Goal: Use online tool/utility: Utilize a website feature to perform a specific function

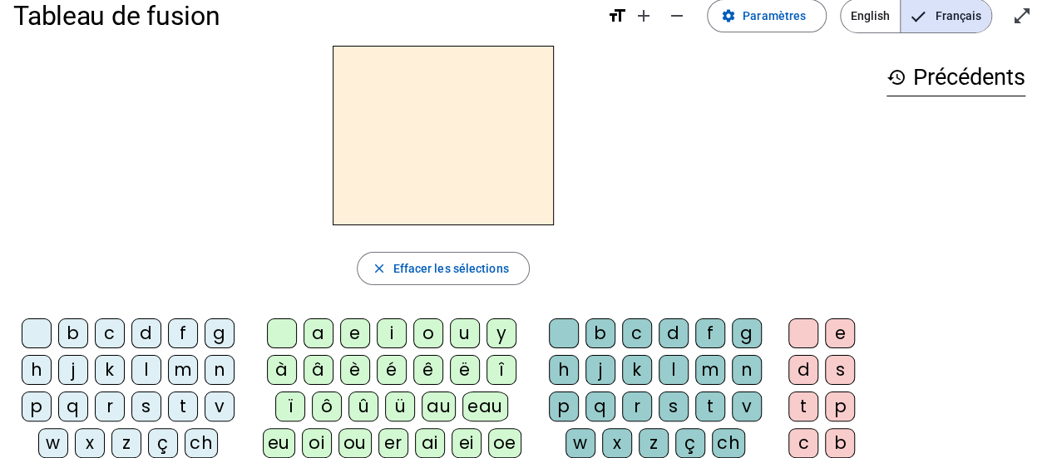
scroll to position [36, 0]
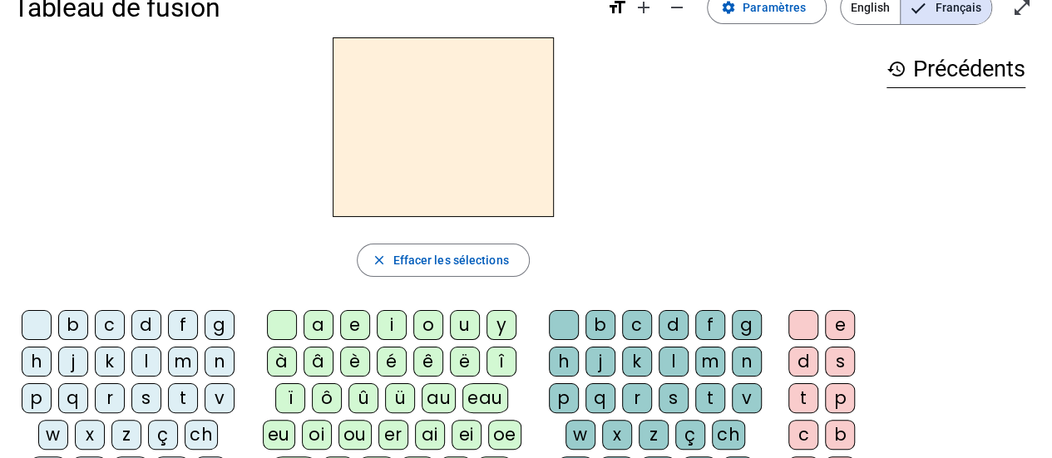
click at [81, 315] on div "b" at bounding box center [73, 325] width 30 height 30
click at [433, 322] on div "o" at bounding box center [428, 325] width 30 height 30
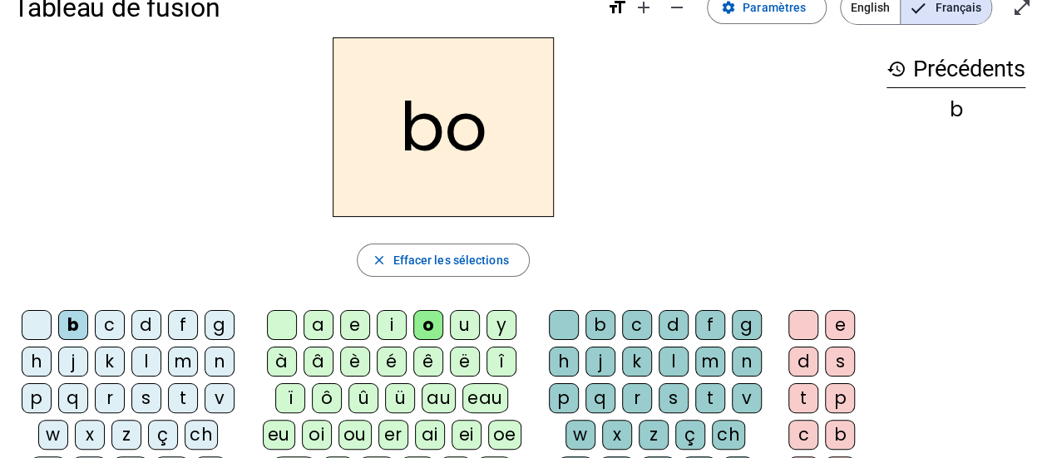
click at [684, 354] on div "l" at bounding box center [673, 362] width 30 height 30
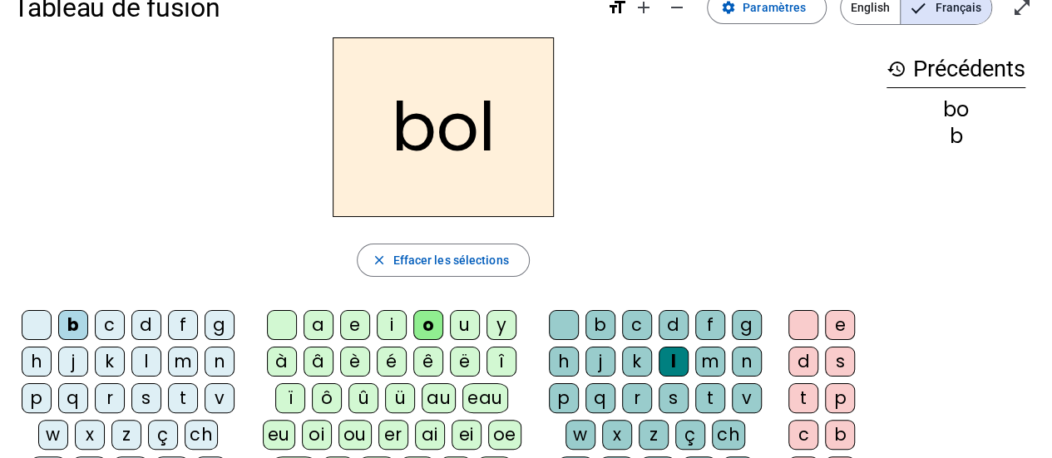
click at [159, 393] on div "s" at bounding box center [146, 398] width 30 height 30
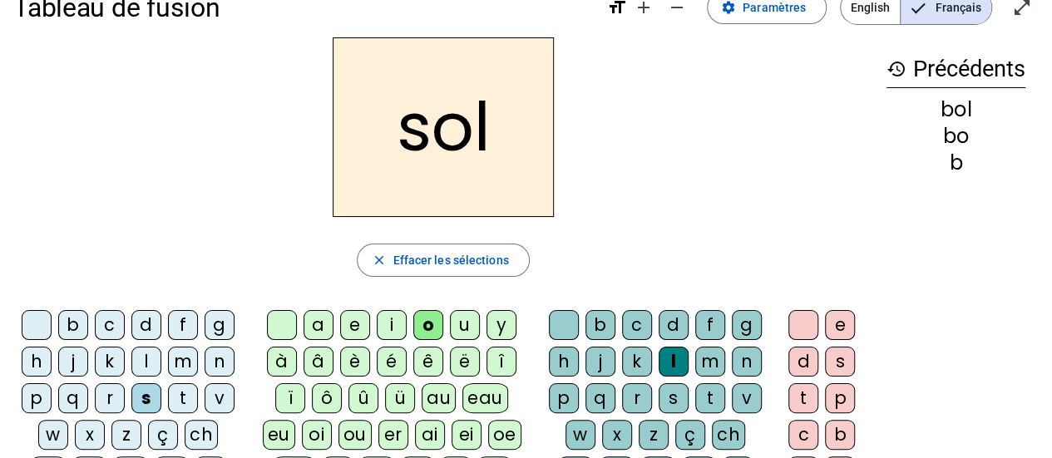
click at [389, 326] on div "i" at bounding box center [392, 325] width 30 height 30
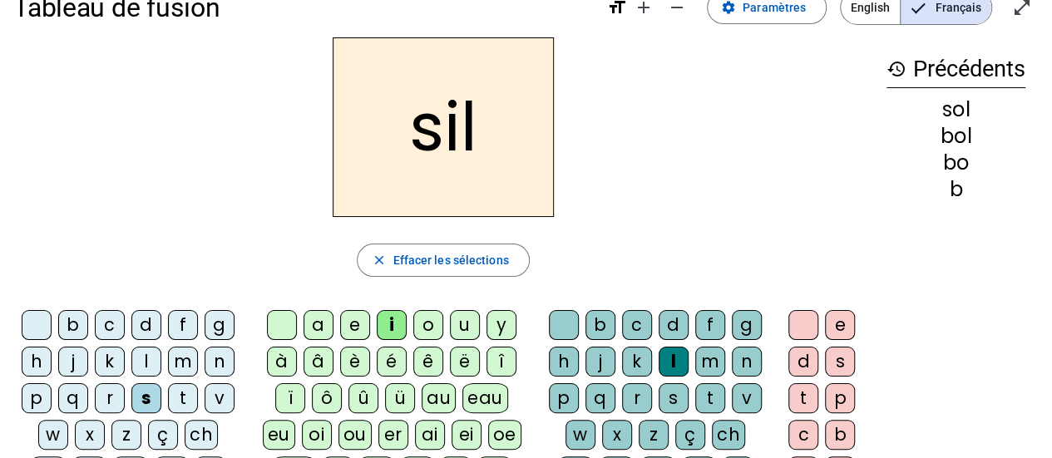
click at [555, 325] on div at bounding box center [564, 325] width 30 height 30
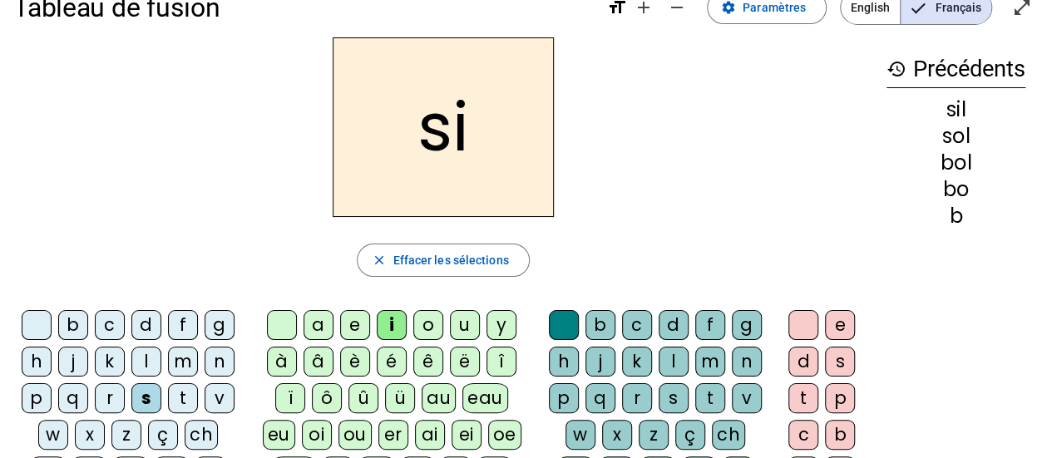
click at [218, 362] on div "n" at bounding box center [219, 362] width 30 height 30
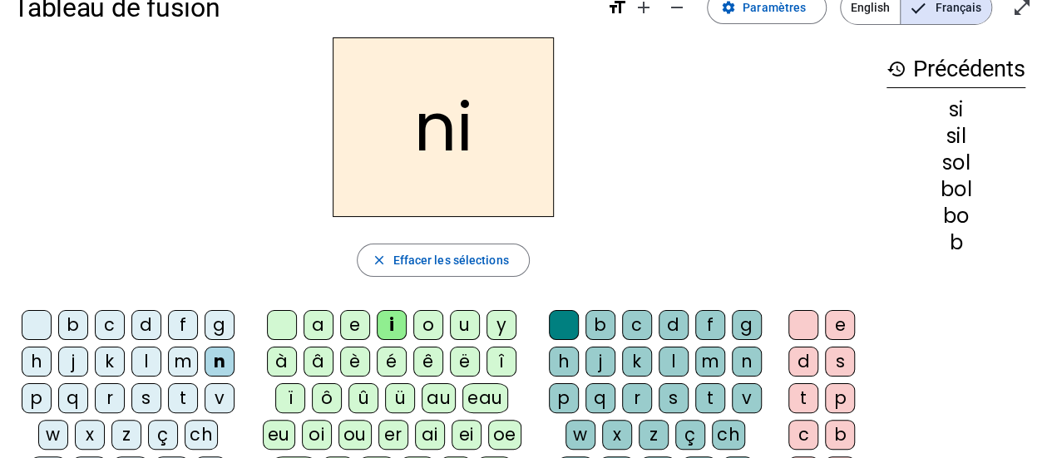
click at [352, 323] on div "e" at bounding box center [355, 325] width 30 height 30
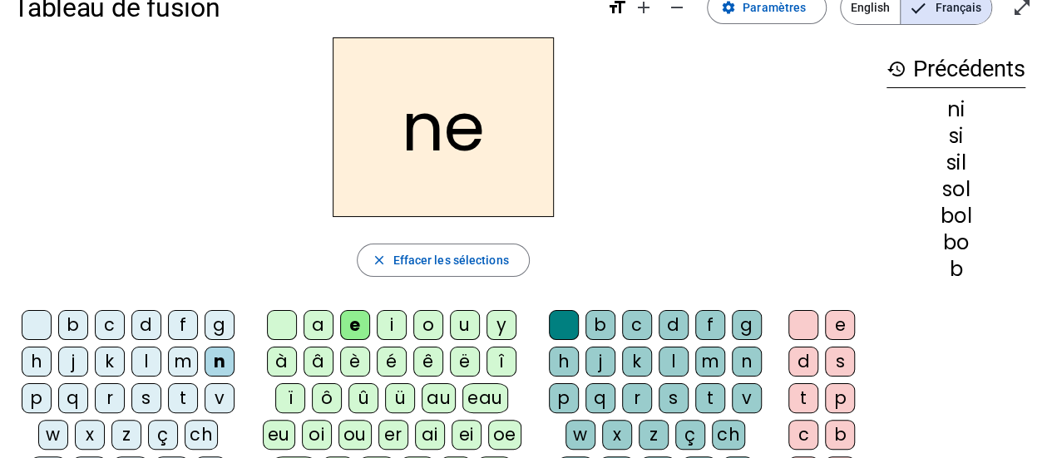
click at [140, 353] on div "l" at bounding box center [146, 362] width 30 height 30
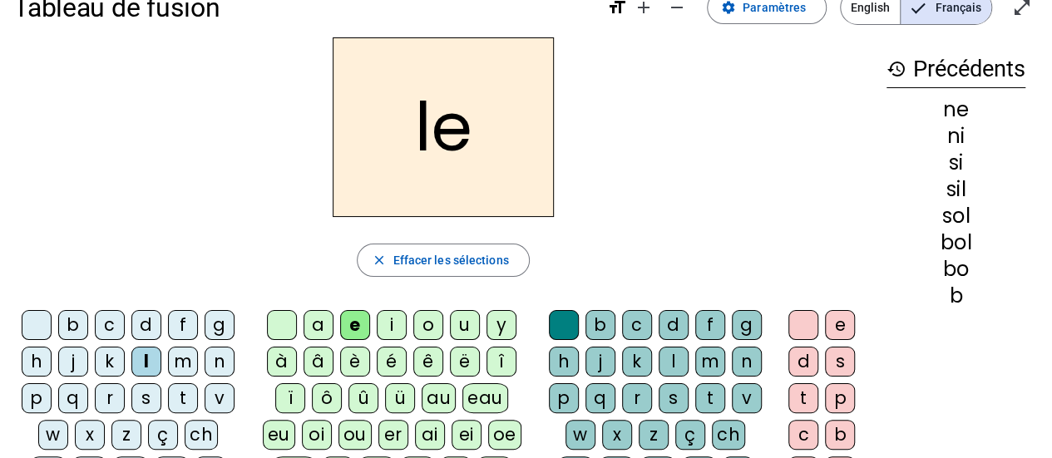
click at [320, 327] on div "a" at bounding box center [318, 325] width 30 height 30
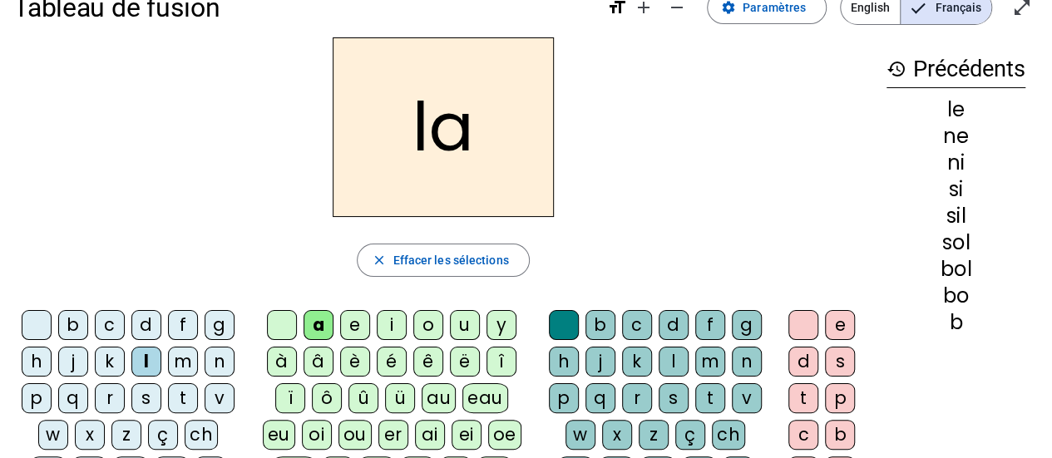
click at [221, 388] on div "v" at bounding box center [219, 398] width 30 height 30
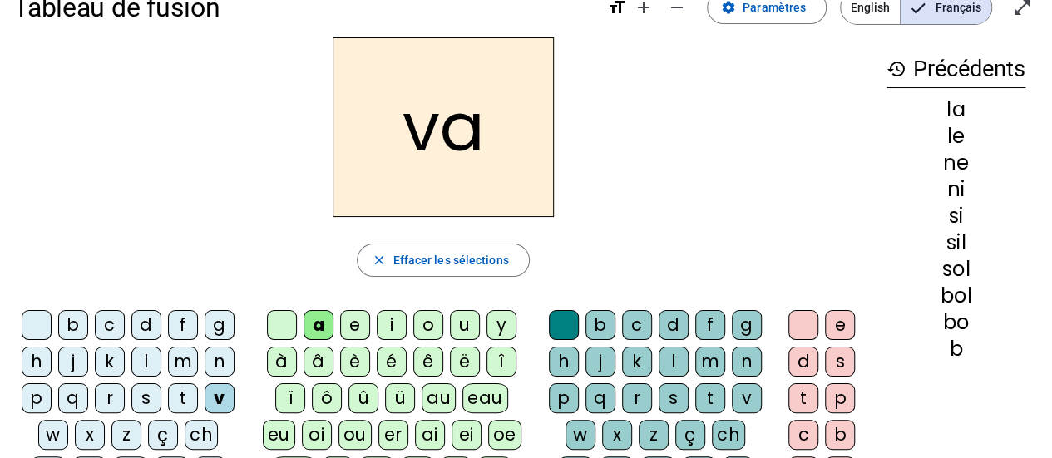
click at [186, 394] on div "t" at bounding box center [183, 398] width 30 height 30
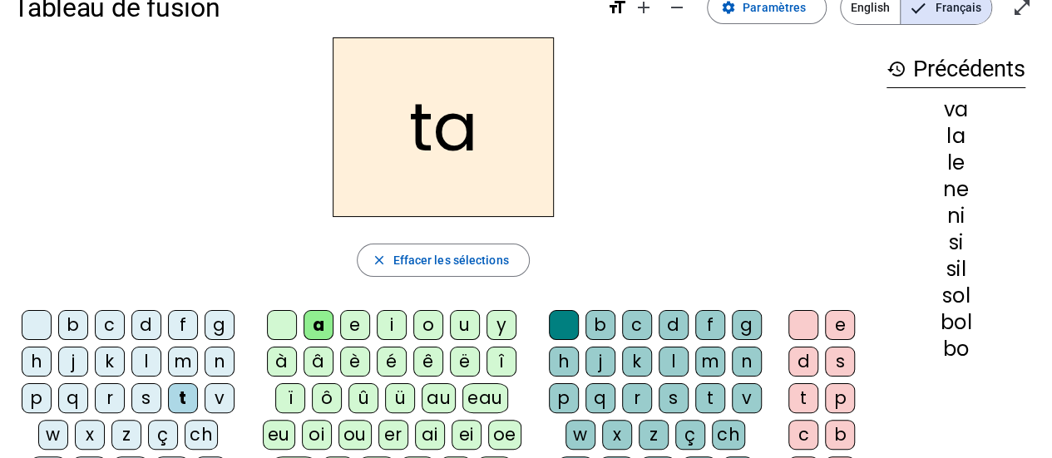
click at [361, 320] on div "e" at bounding box center [355, 325] width 30 height 30
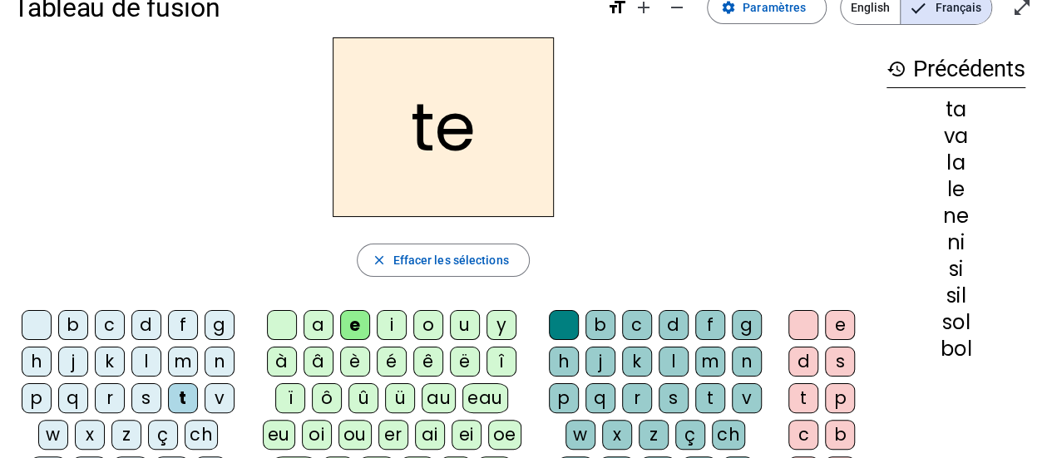
click at [143, 313] on div "d" at bounding box center [146, 325] width 30 height 30
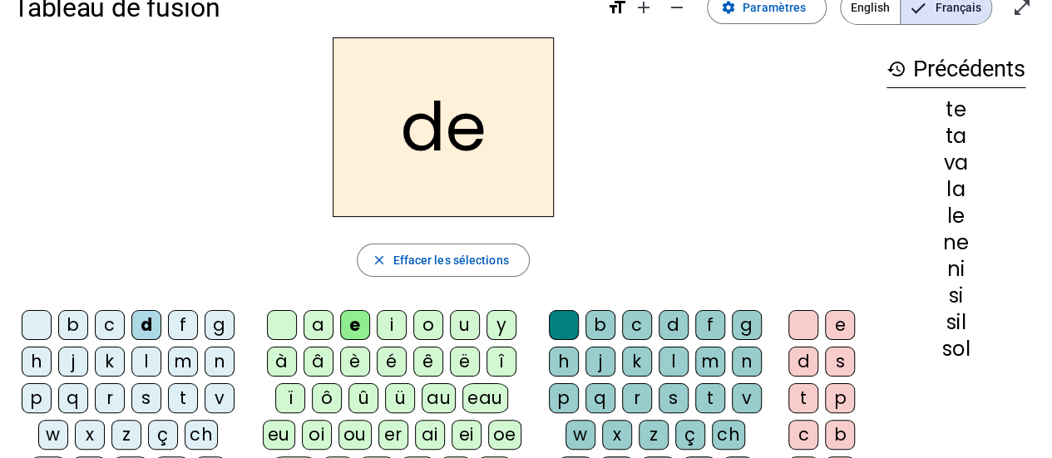
click at [172, 353] on div "m" at bounding box center [183, 362] width 30 height 30
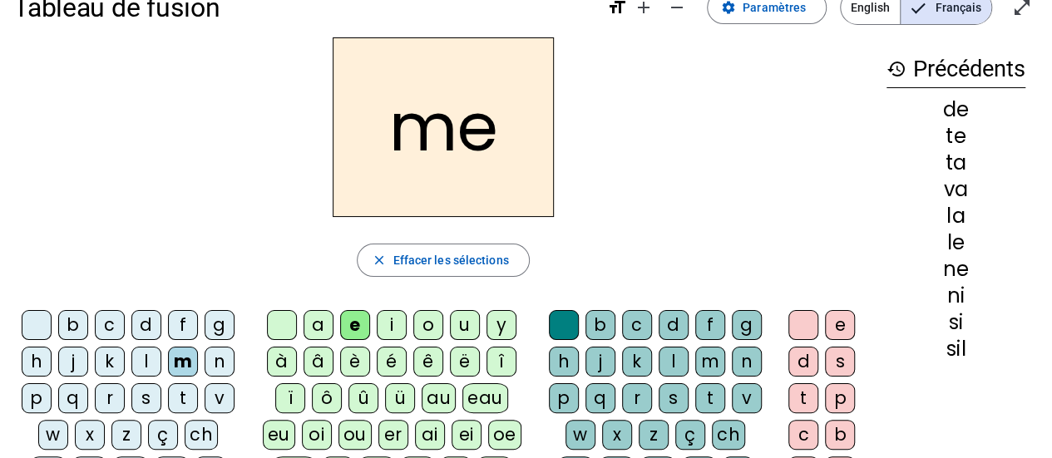
click at [321, 322] on div "a" at bounding box center [318, 325] width 30 height 30
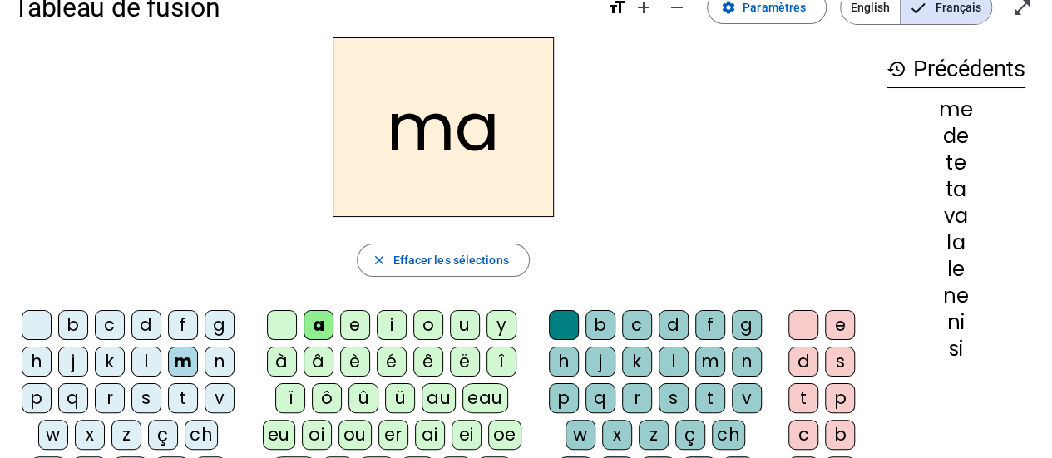
click at [667, 356] on div "l" at bounding box center [673, 362] width 30 height 30
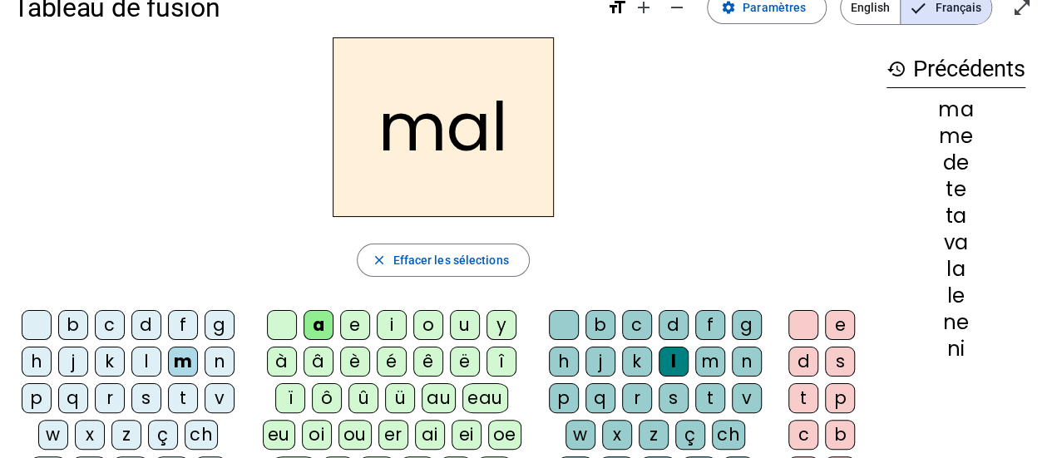
click at [83, 319] on div "b" at bounding box center [73, 325] width 30 height 30
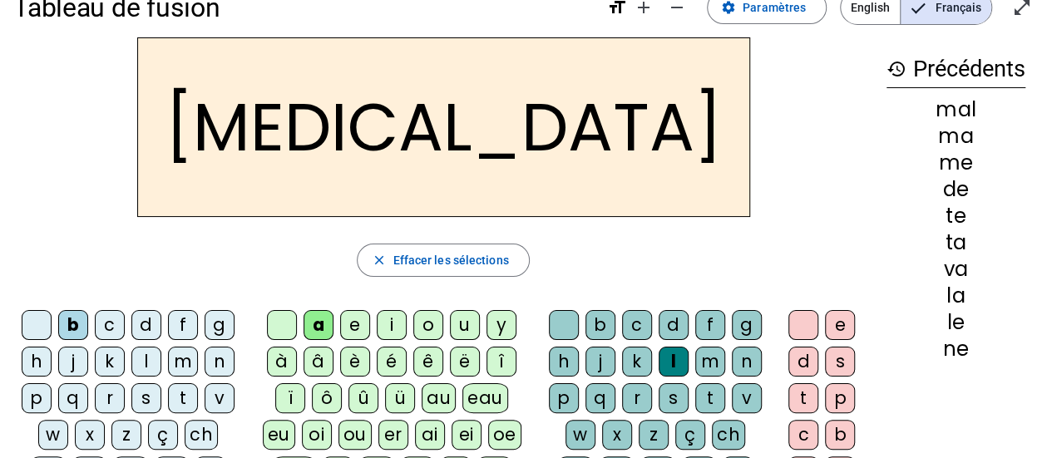
click at [641, 315] on div "c" at bounding box center [637, 325] width 30 height 30
